Goal: Information Seeking & Learning: Check status

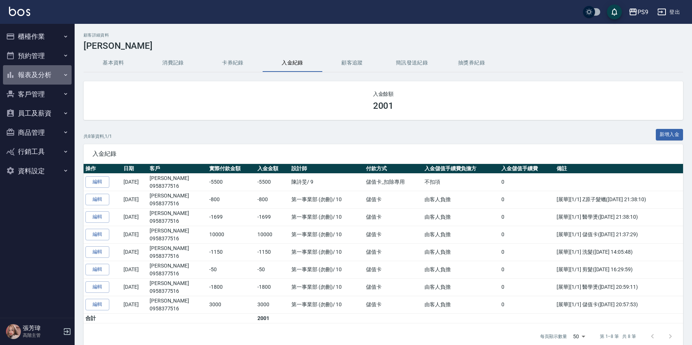
click at [56, 76] on button "報表及分析" at bounding box center [37, 74] width 69 height 19
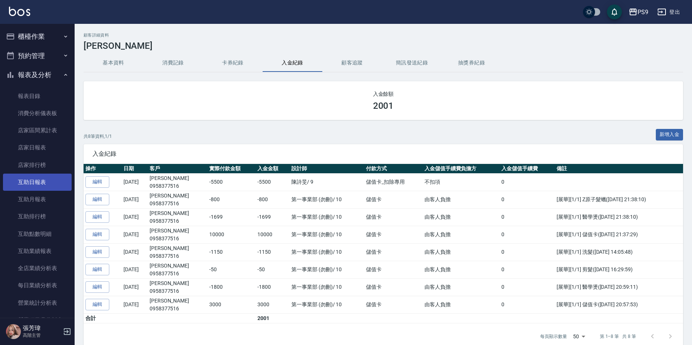
click at [39, 186] on link "互助日報表" at bounding box center [37, 182] width 69 height 17
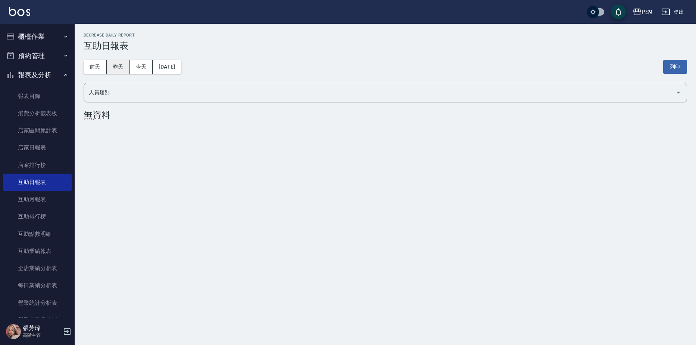
click at [121, 66] on button "昨天" at bounding box center [118, 67] width 23 height 14
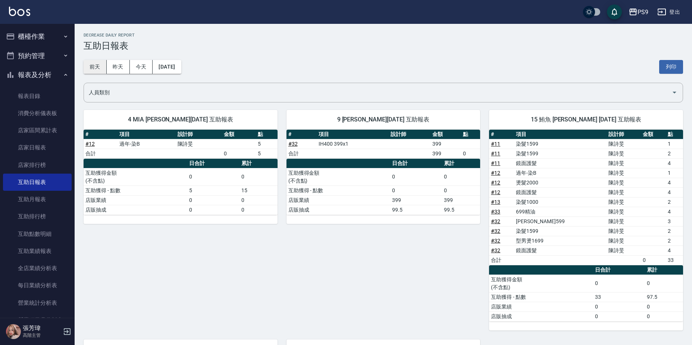
click at [106, 65] on button "前天" at bounding box center [95, 67] width 23 height 14
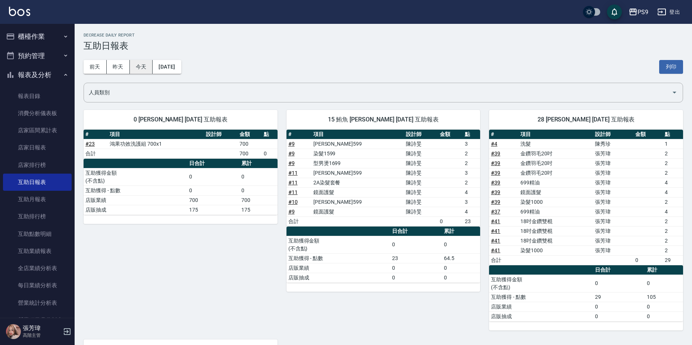
click at [140, 63] on button "今天" at bounding box center [141, 67] width 23 height 14
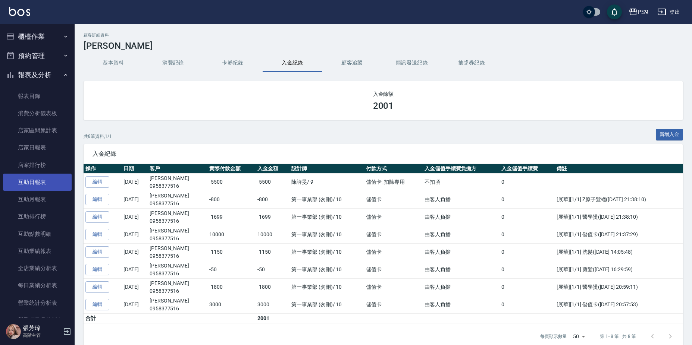
click at [53, 179] on link "互助日報表" at bounding box center [37, 182] width 69 height 17
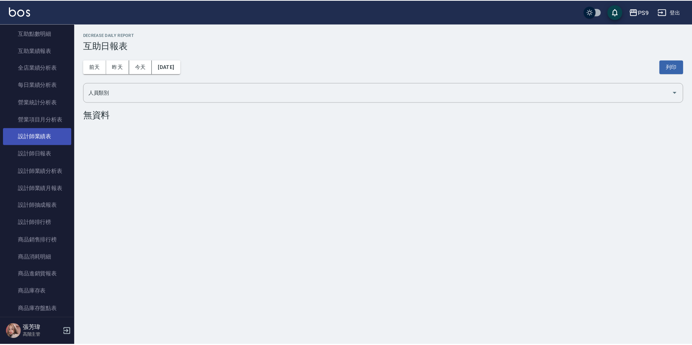
scroll to position [202, 0]
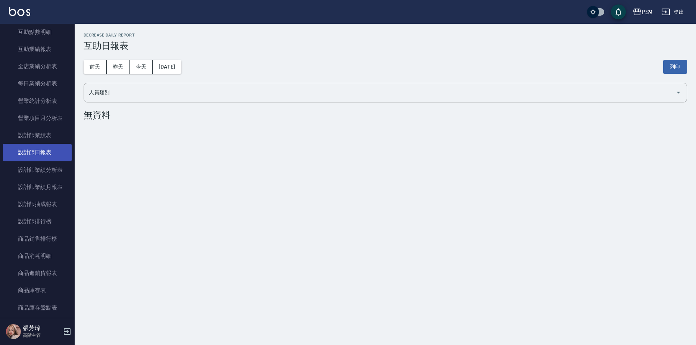
click at [45, 151] on link "設計師日報表" at bounding box center [37, 152] width 69 height 17
click at [110, 67] on button "昨天" at bounding box center [118, 67] width 23 height 14
click at [111, 60] on button "昨天" at bounding box center [118, 67] width 23 height 14
